Goal: Task Accomplishment & Management: Use online tool/utility

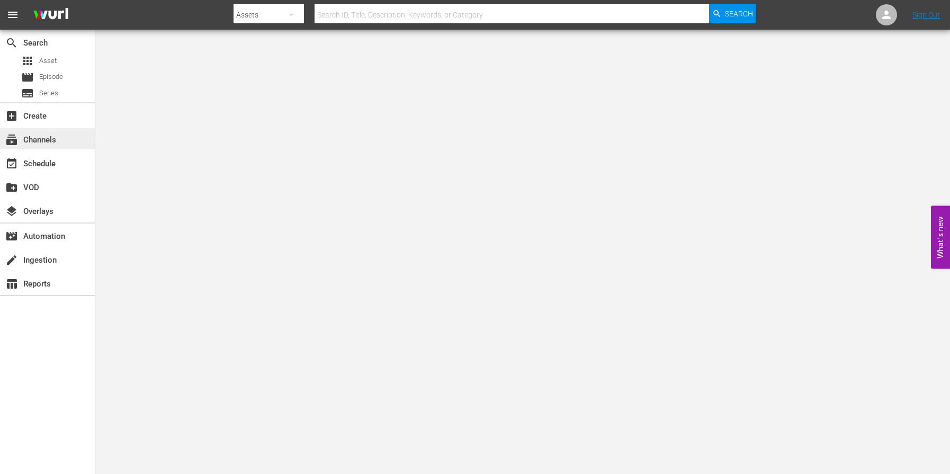
click at [58, 144] on div "subscriptions Channels" at bounding box center [47, 138] width 95 height 21
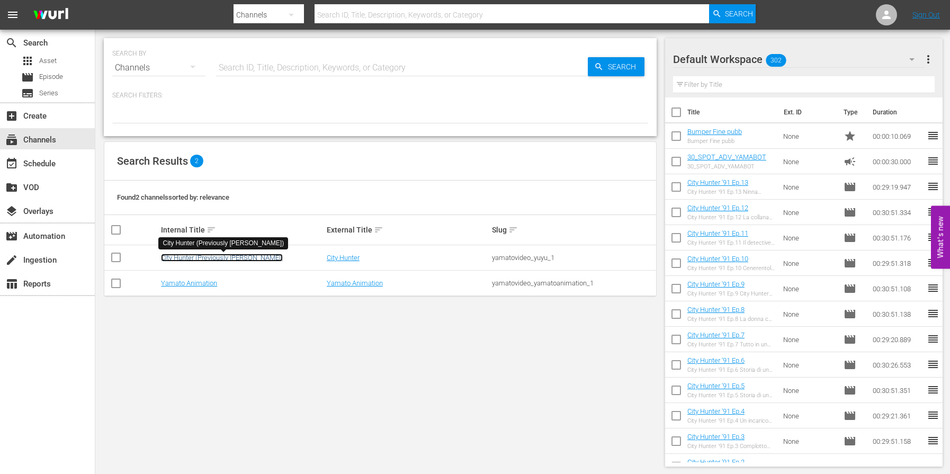
click at [228, 254] on link "City Hunter (Previously [PERSON_NAME])" at bounding box center [222, 258] width 122 height 8
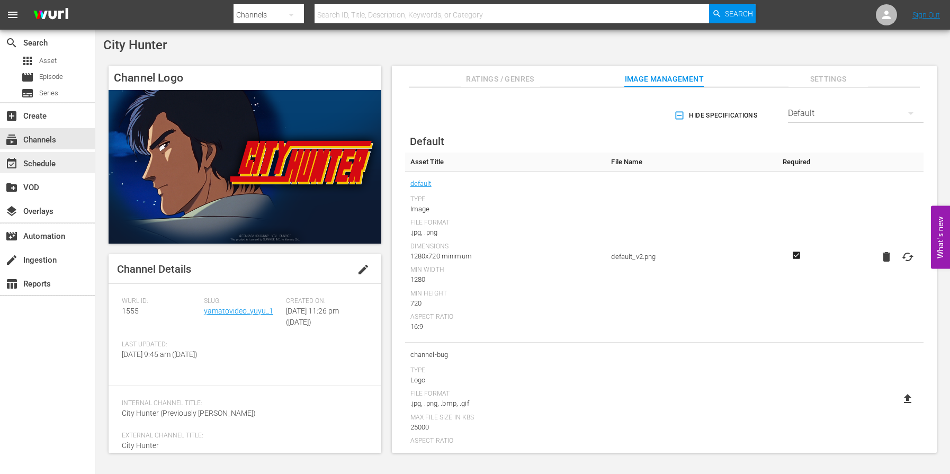
click at [66, 170] on div "event_available Schedule" at bounding box center [47, 162] width 95 height 21
